Goal: Check status: Check status

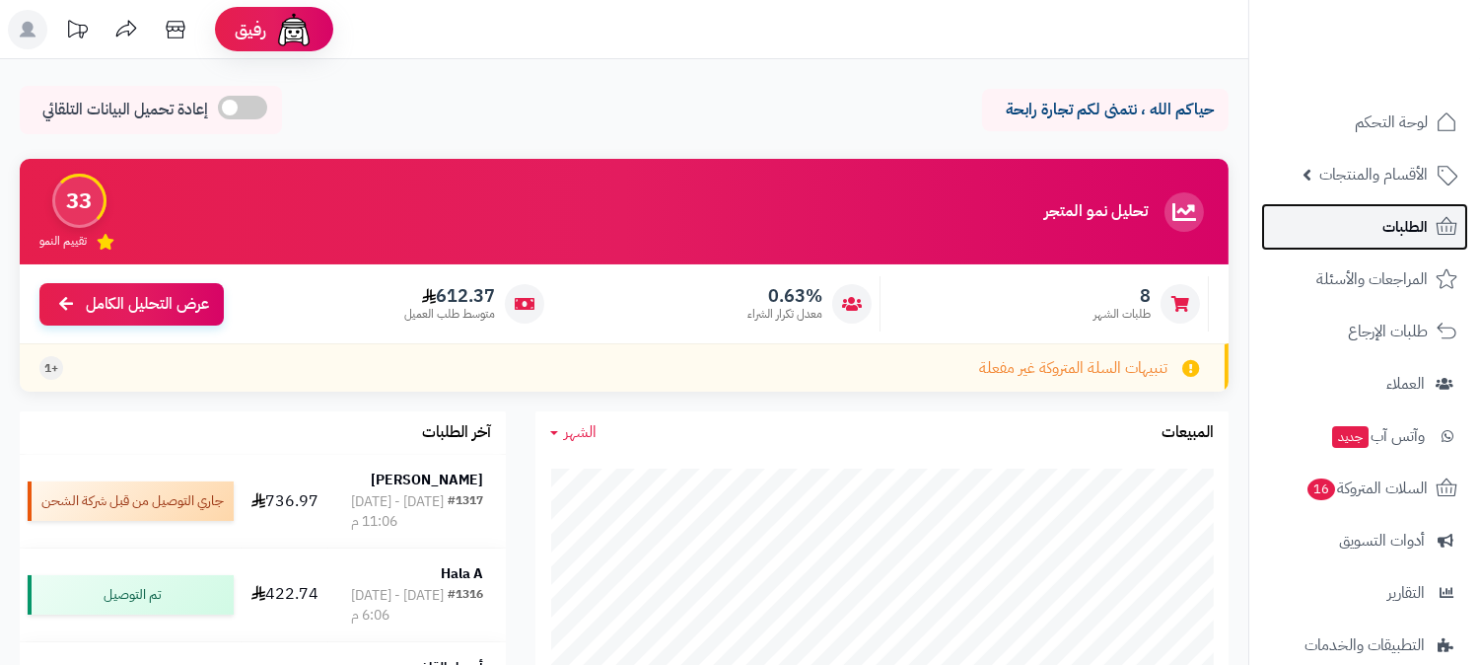
click at [1369, 212] on link "الطلبات" at bounding box center [1364, 226] width 207 height 47
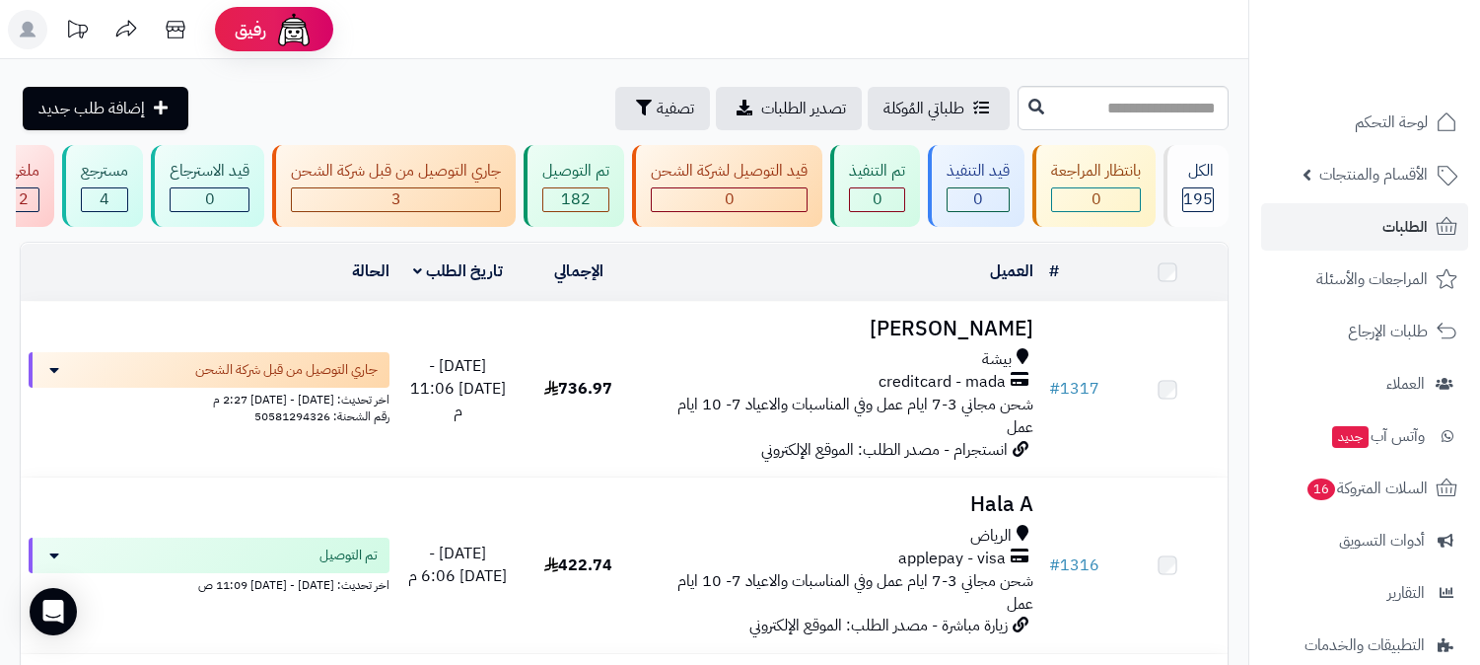
scroll to position [657, 0]
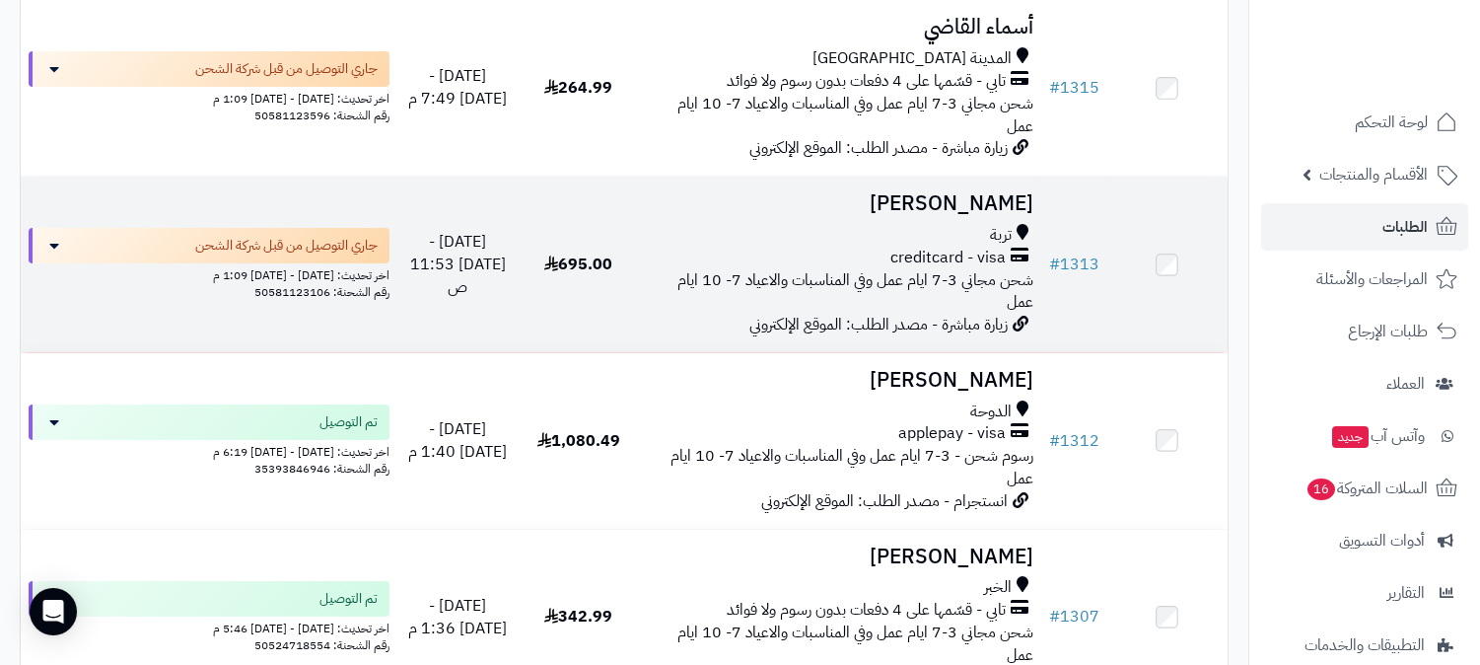
click at [728, 268] on span "شحن مجاني 3-7 ايام عمل وفي المناسبات والاعياد 7- 10 ايام عمل" at bounding box center [855, 291] width 356 height 46
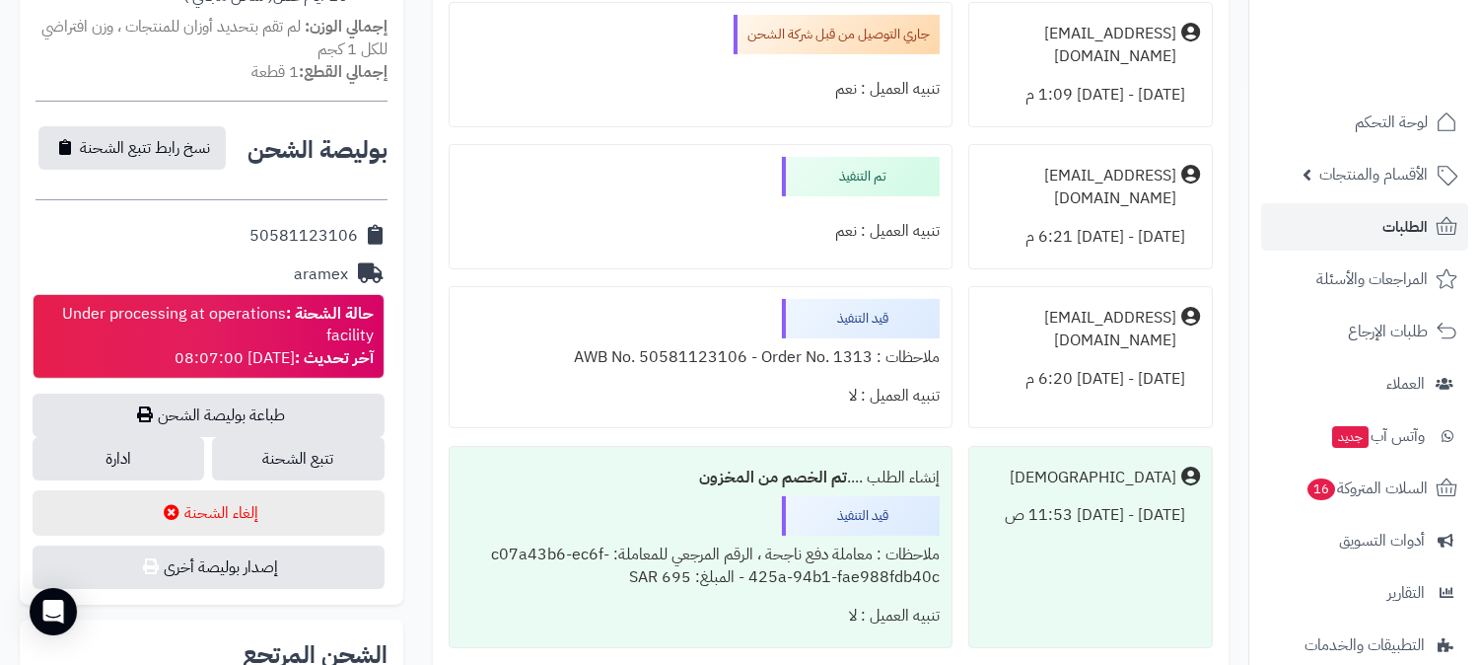
scroll to position [766, 0]
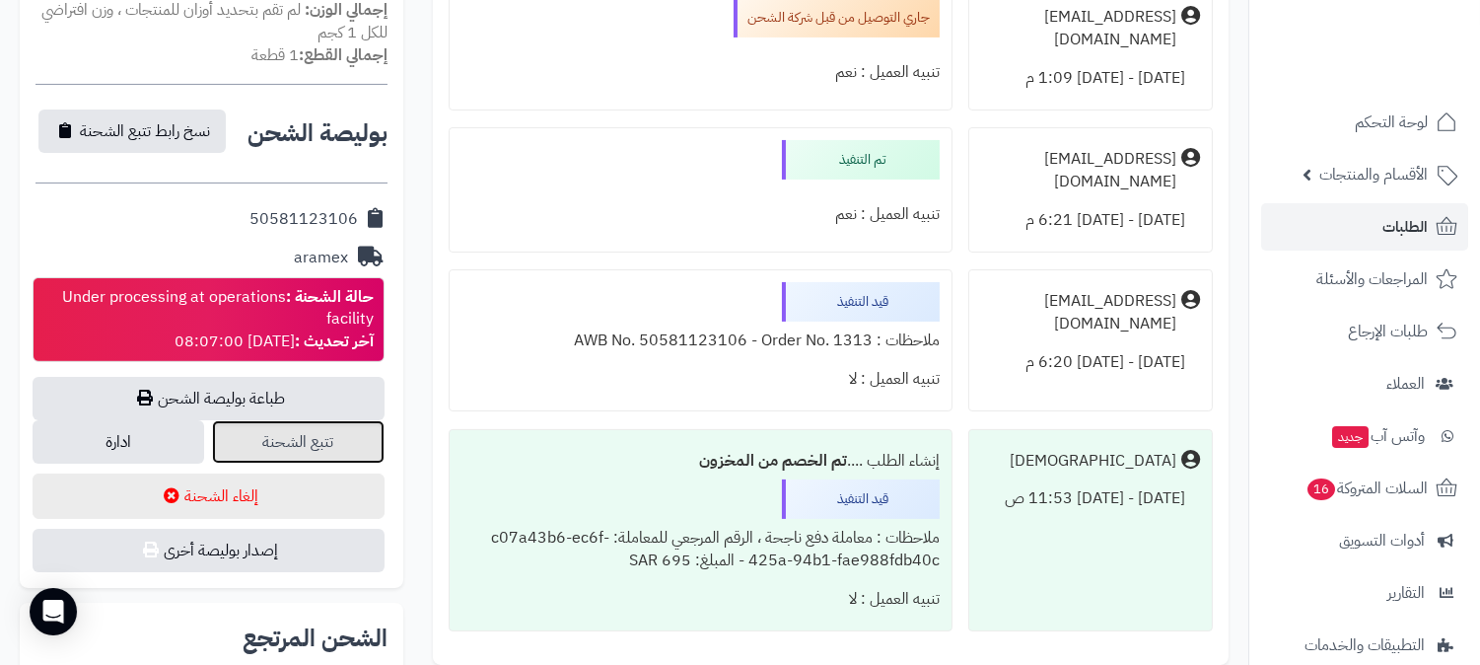
click at [316, 445] on link "تتبع الشحنة" at bounding box center [298, 441] width 172 height 43
